Goal: Find contact information: Find contact information

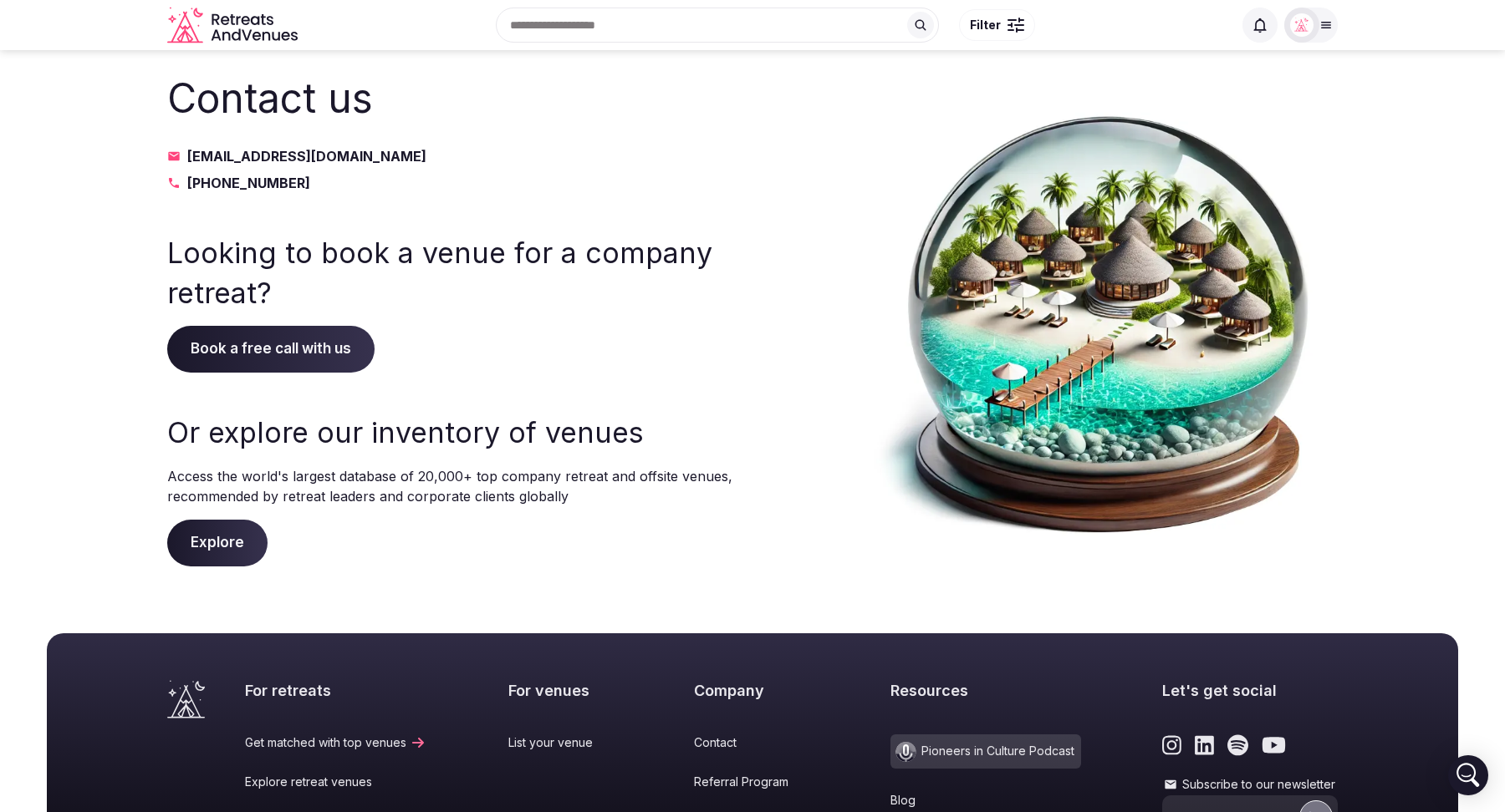
click at [1319, 30] on icon at bounding box center [1325, 25] width 13 height 13
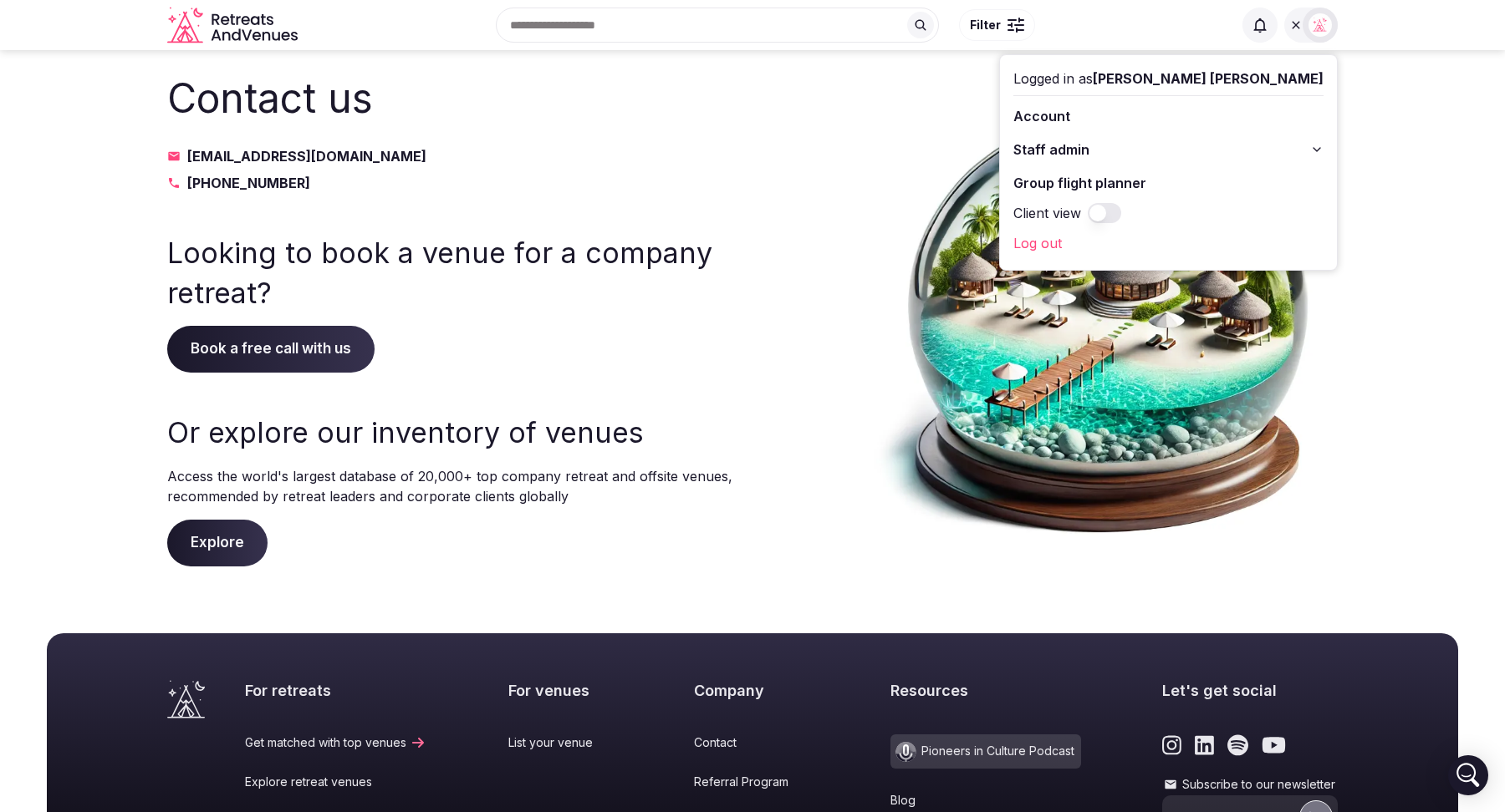
click at [993, 116] on img at bounding box center [1103, 318] width 468 height 496
click at [1305, 35] on div at bounding box center [1320, 25] width 35 height 35
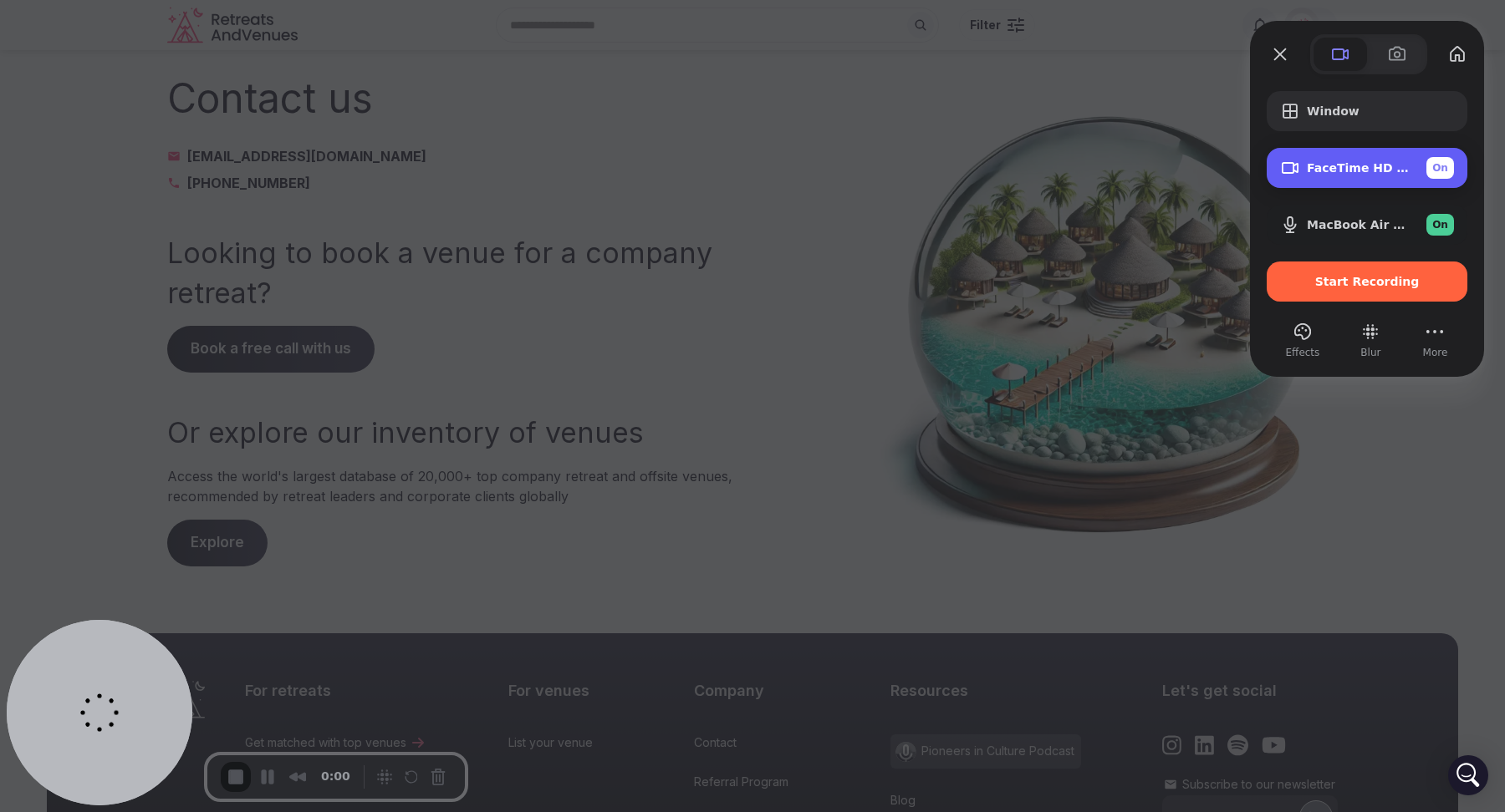
click at [1441, 164] on span "On" at bounding box center [1440, 168] width 16 height 15
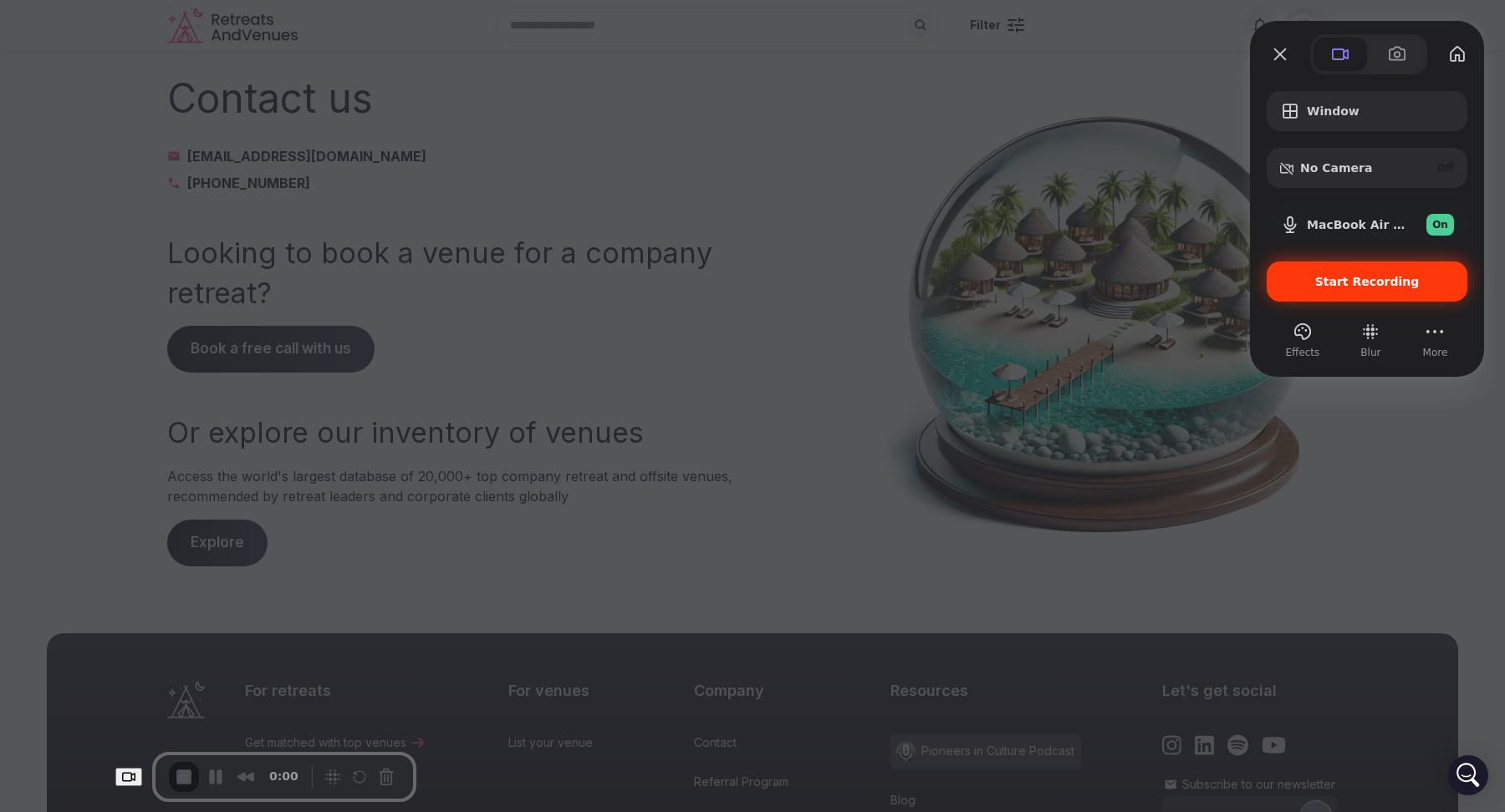
click at [1365, 283] on span "Start Recording" at bounding box center [1366, 281] width 104 height 13
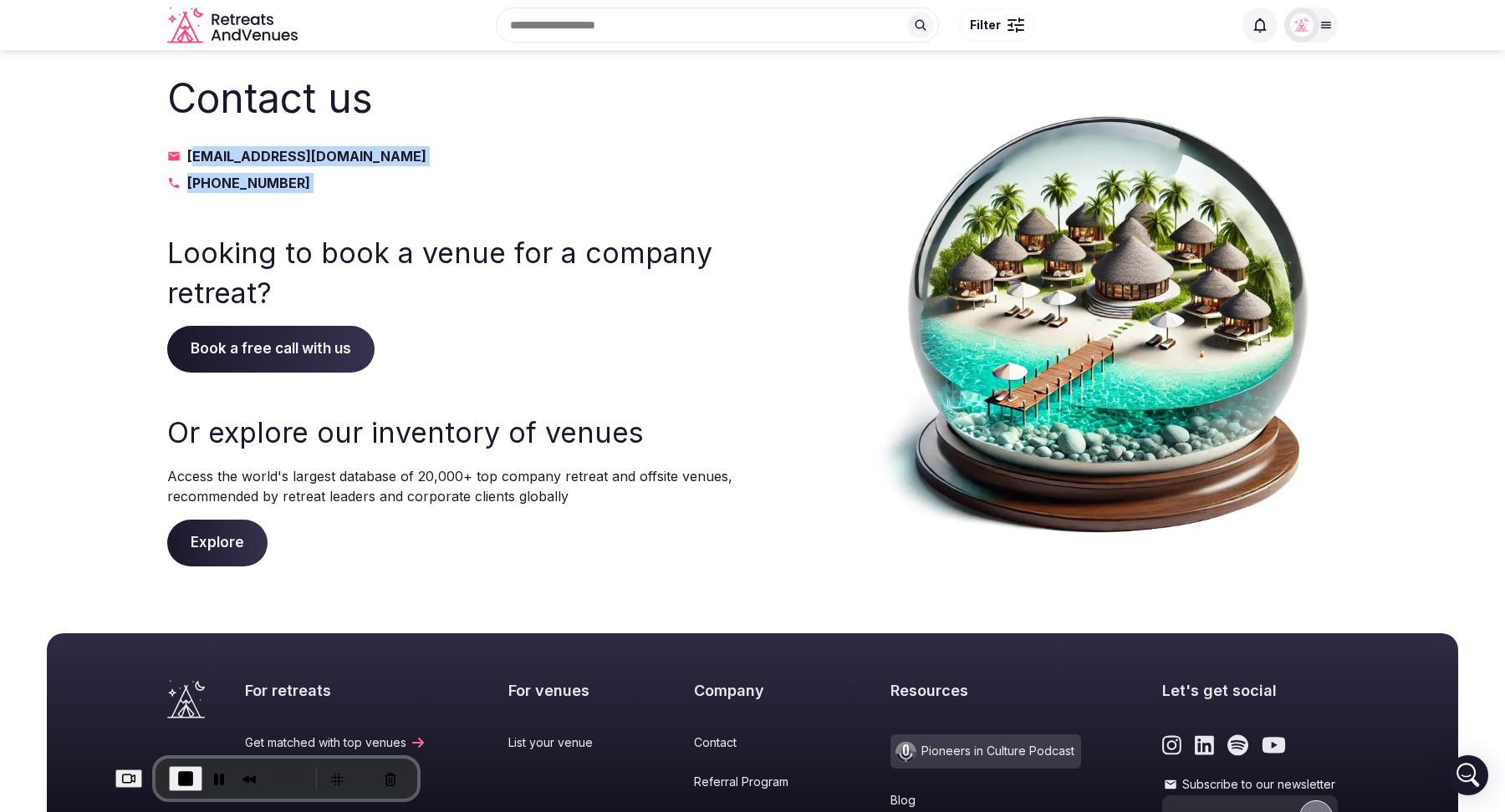
drag, startPoint x: 219, startPoint y: 219, endPoint x: 162, endPoint y: 153, distance: 87.2
click at [162, 153] on section "Contact us info@retreatsandvenues.com +1 330-460-0874 Looking to book a venue f…" at bounding box center [752, 318] width 1505 height 536
click at [513, 328] on div "Looking to book a venue for a company retreat? Book a free call with us" at bounding box center [450, 303] width 568 height 140
click at [176, 772] on span "End Recording" at bounding box center [185, 779] width 20 height 20
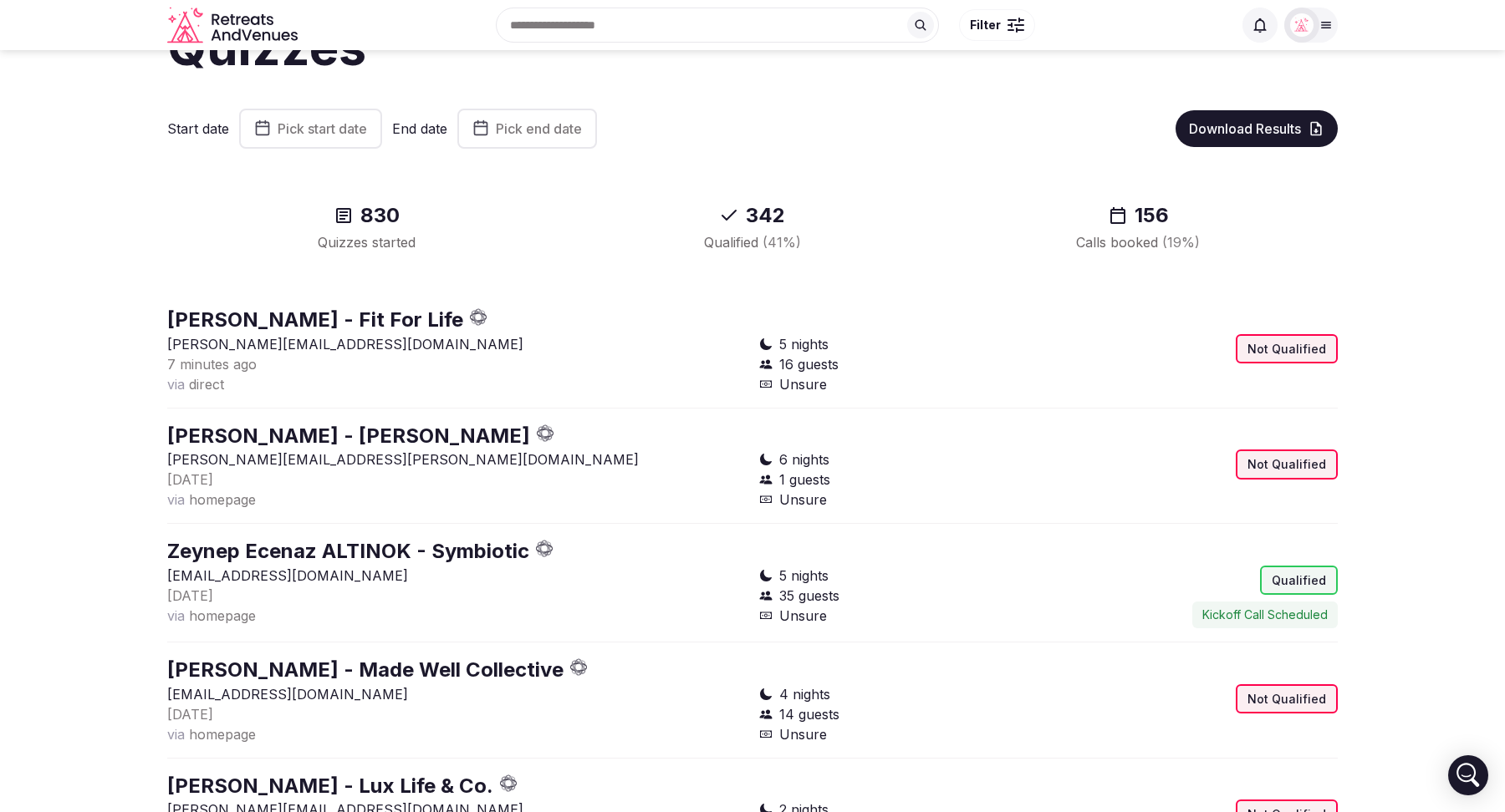
scroll to position [40, 0]
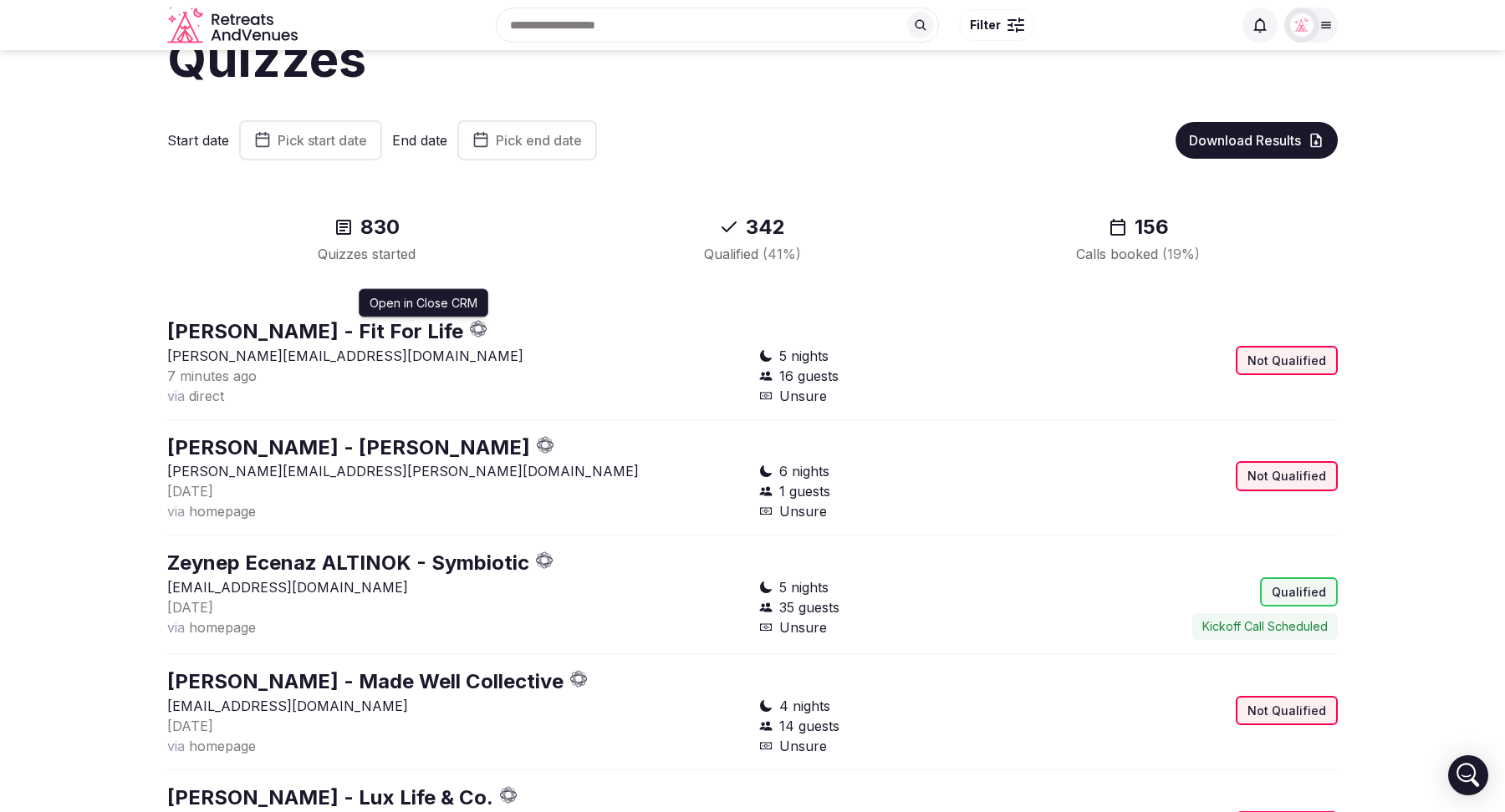
click at [480, 330] on icon "button" at bounding box center [482, 333] width 4 height 7
